Goal: Task Accomplishment & Management: Check status

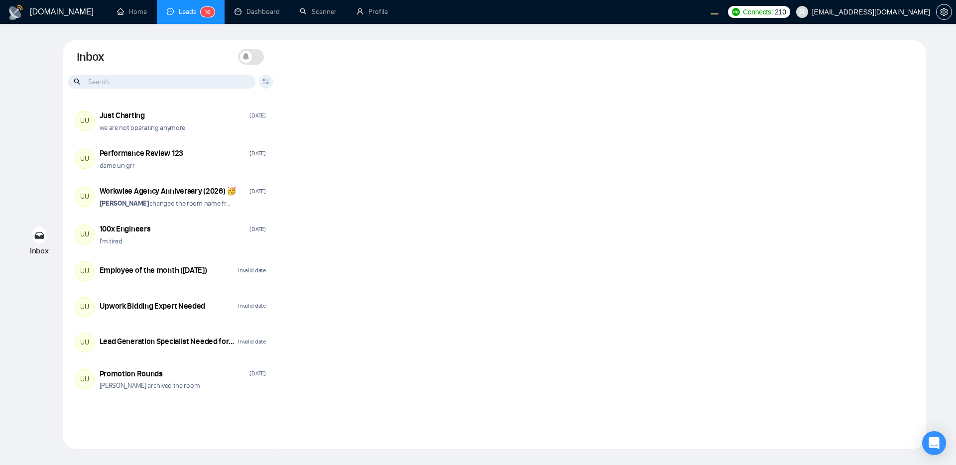
click at [700, 203] on div at bounding box center [601, 244] width 647 height 409
